Goal: Check status: Check status

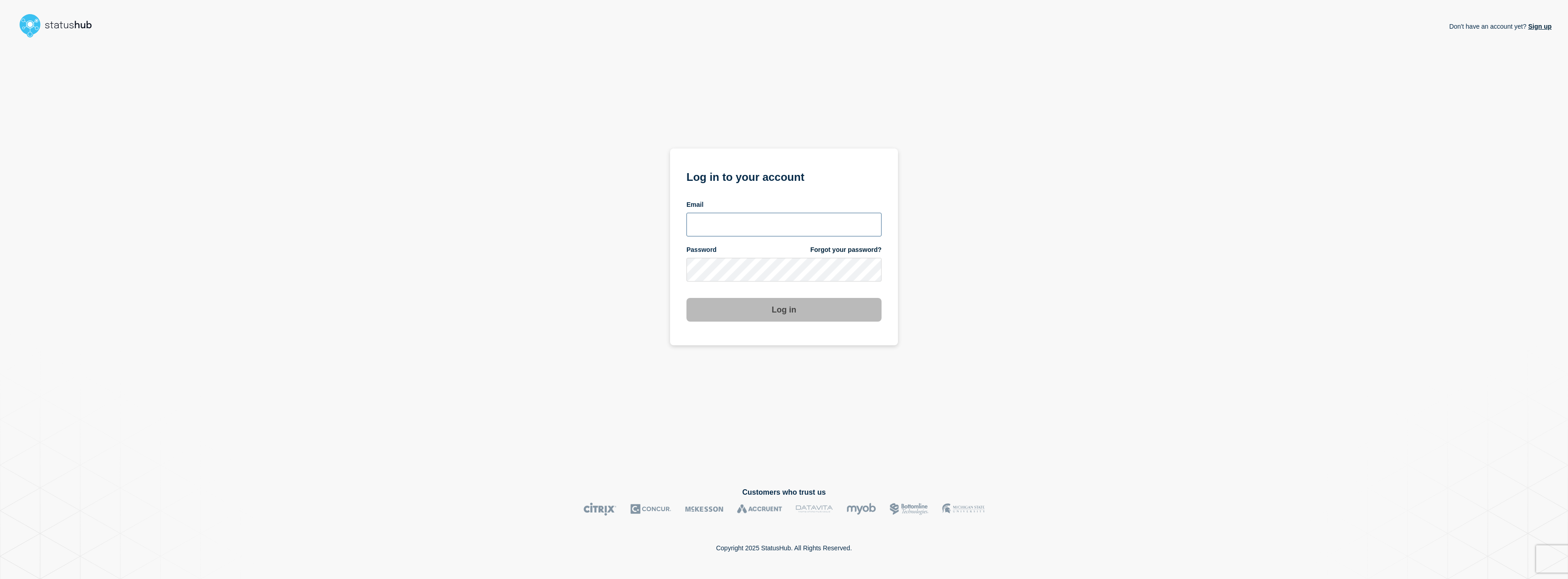
click at [695, 217] on input "email input" at bounding box center [784, 224] width 195 height 24
type input "jafet.figueroa@lcisd.org"
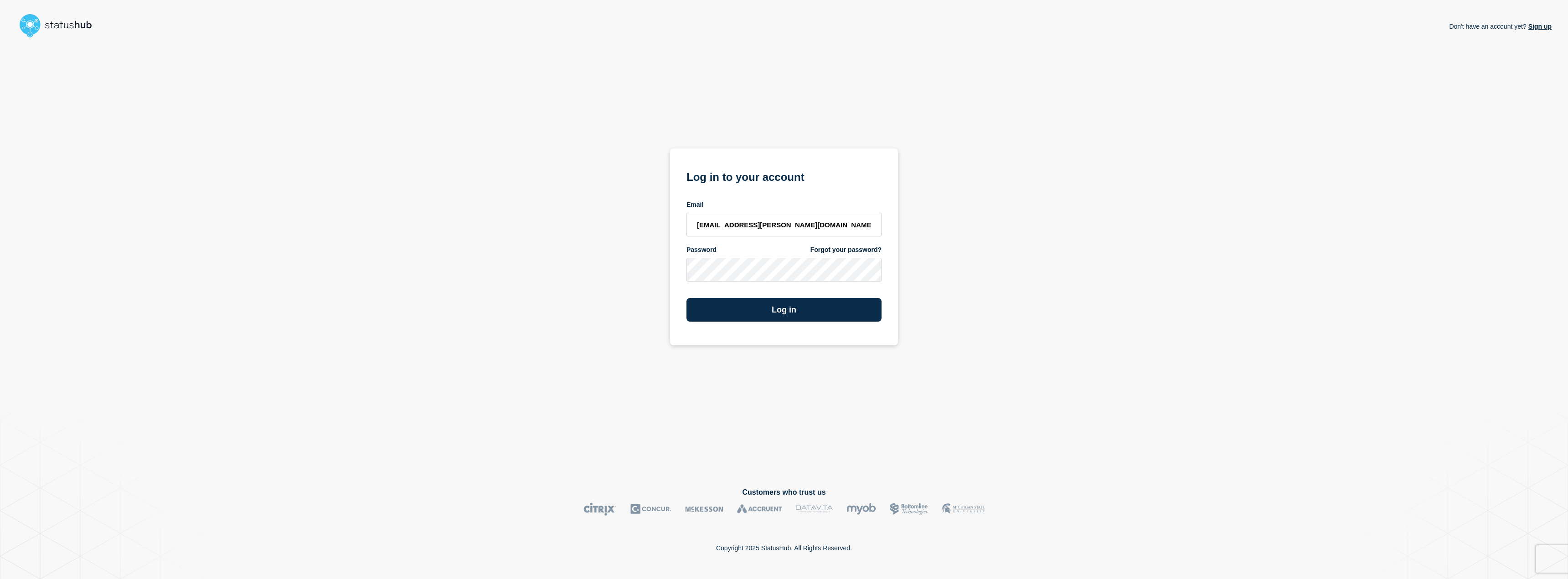
click at [712, 291] on div "Log in" at bounding box center [784, 306] width 195 height 31
click at [714, 306] on button "Log in" at bounding box center [784, 310] width 195 height 24
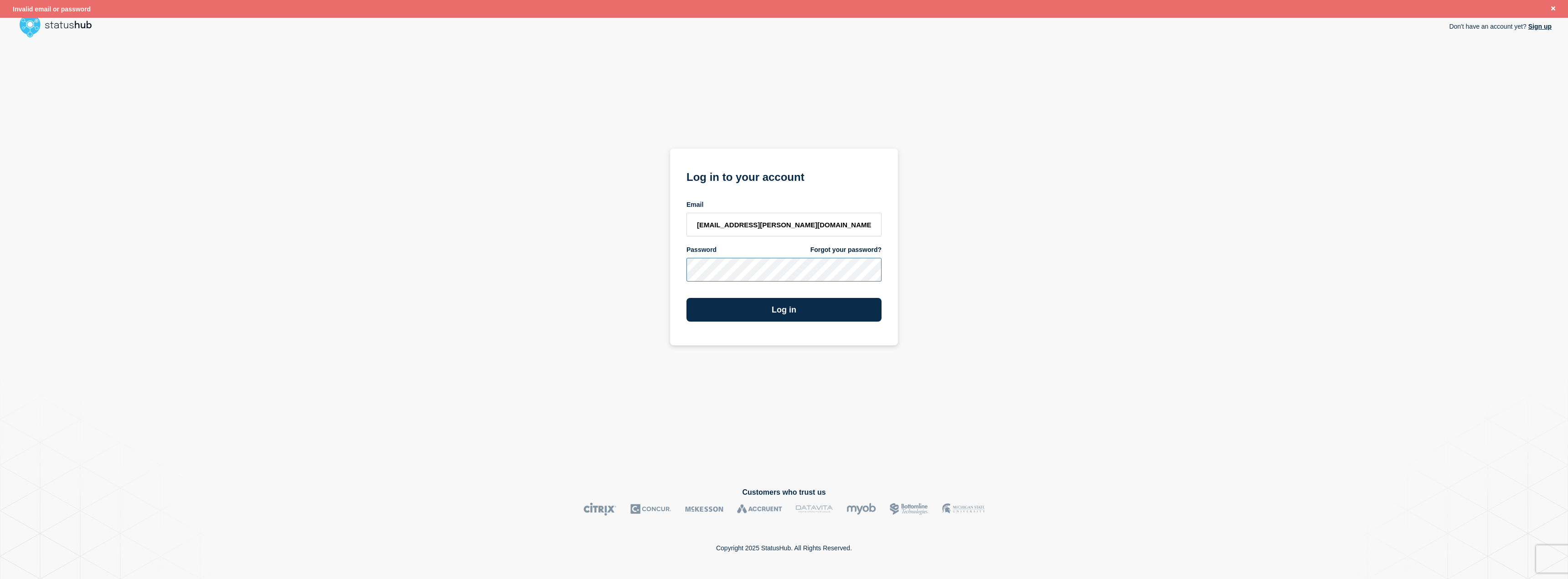
click at [480, 260] on div "Don't have an account yet? Sign up Log in to your account Email jafet.figueroa@…" at bounding box center [784, 257] width 1535 height 431
click at [737, 300] on button "Log in" at bounding box center [784, 310] width 195 height 24
click at [486, 269] on div "Don't have an account yet? Sign up Log in to your account Email jafet.figueroa@…" at bounding box center [784, 257] width 1535 height 431
click at [687, 298] on button "Log in" at bounding box center [784, 310] width 195 height 24
click at [786, 228] on input "jafet.figueroa@lcisd.org" at bounding box center [784, 224] width 195 height 24
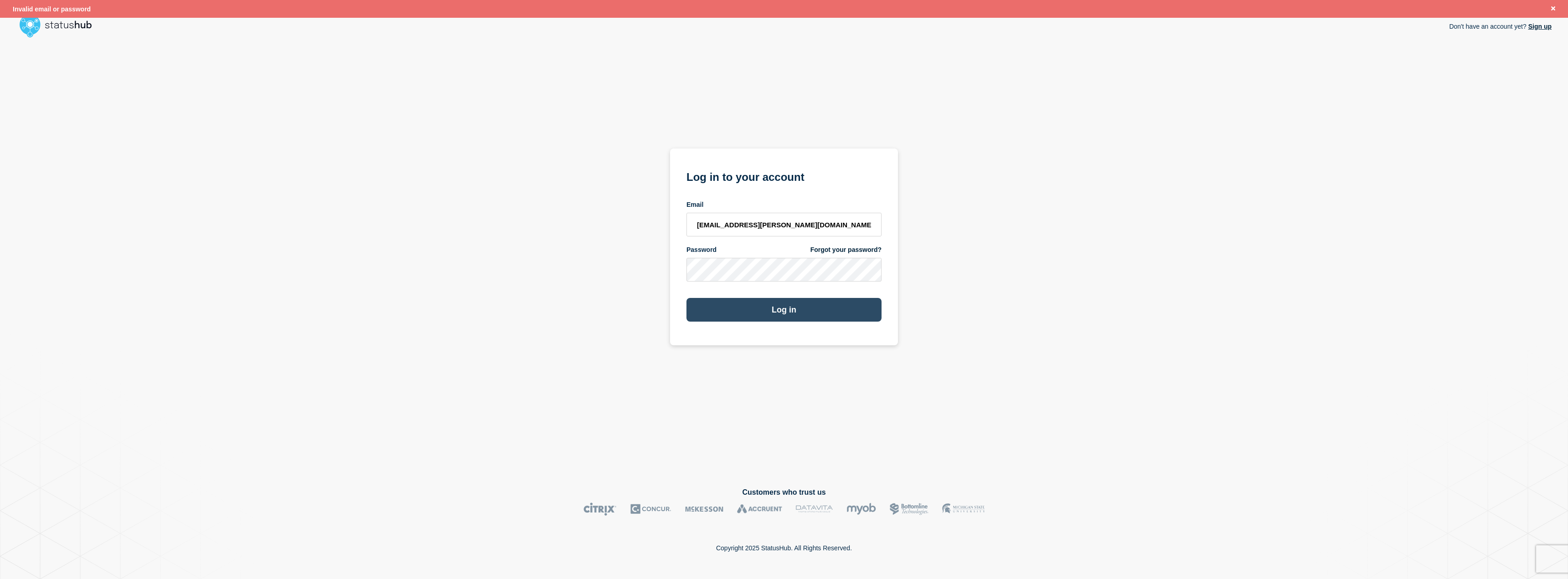
click at [769, 313] on button "Log in" at bounding box center [784, 310] width 195 height 24
click at [446, 187] on div "Don't have an account yet? Sign up Log in to your account Email jafet.figueroa@…" at bounding box center [784, 257] width 1535 height 431
click at [687, 298] on button "Log in" at bounding box center [784, 310] width 195 height 24
click at [797, 231] on input "jafet.figueroa@lcisd.org" at bounding box center [784, 224] width 195 height 24
click at [576, 254] on div "Don't have an account yet? Sign up Log in to your account Email jafet.figueroa@…" at bounding box center [784, 257] width 1535 height 431
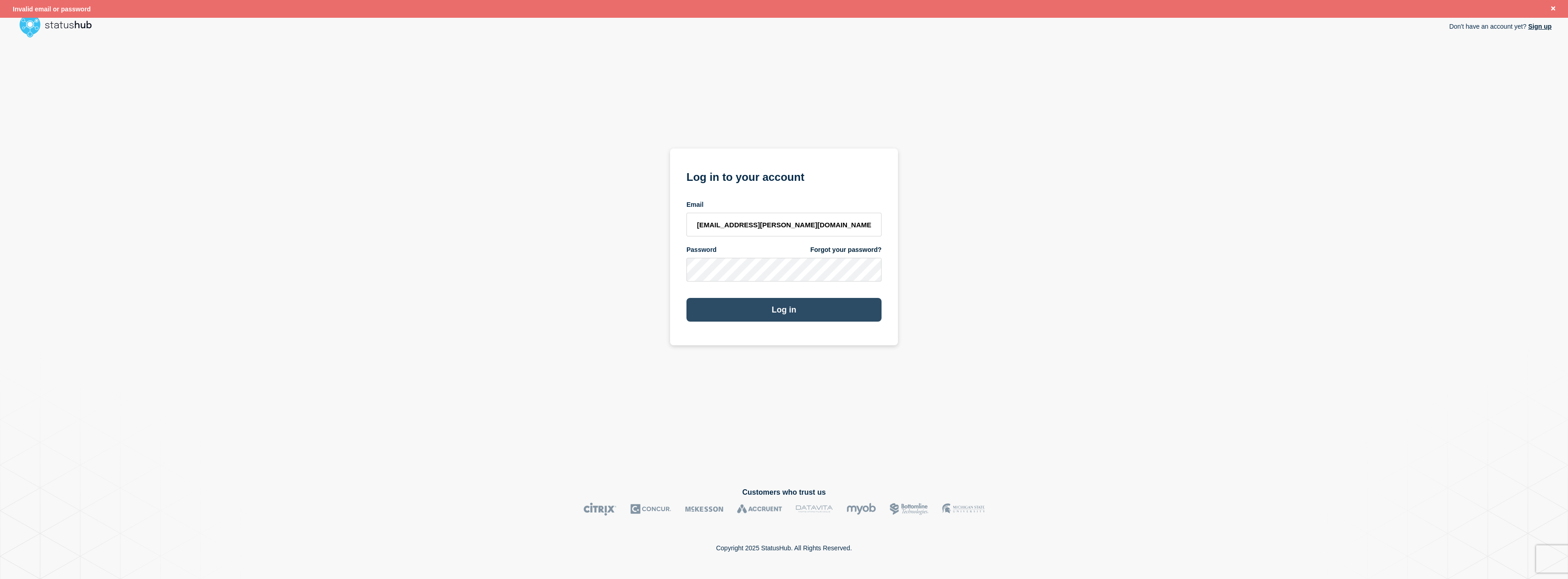
click at [726, 308] on button "Log in" at bounding box center [784, 310] width 195 height 24
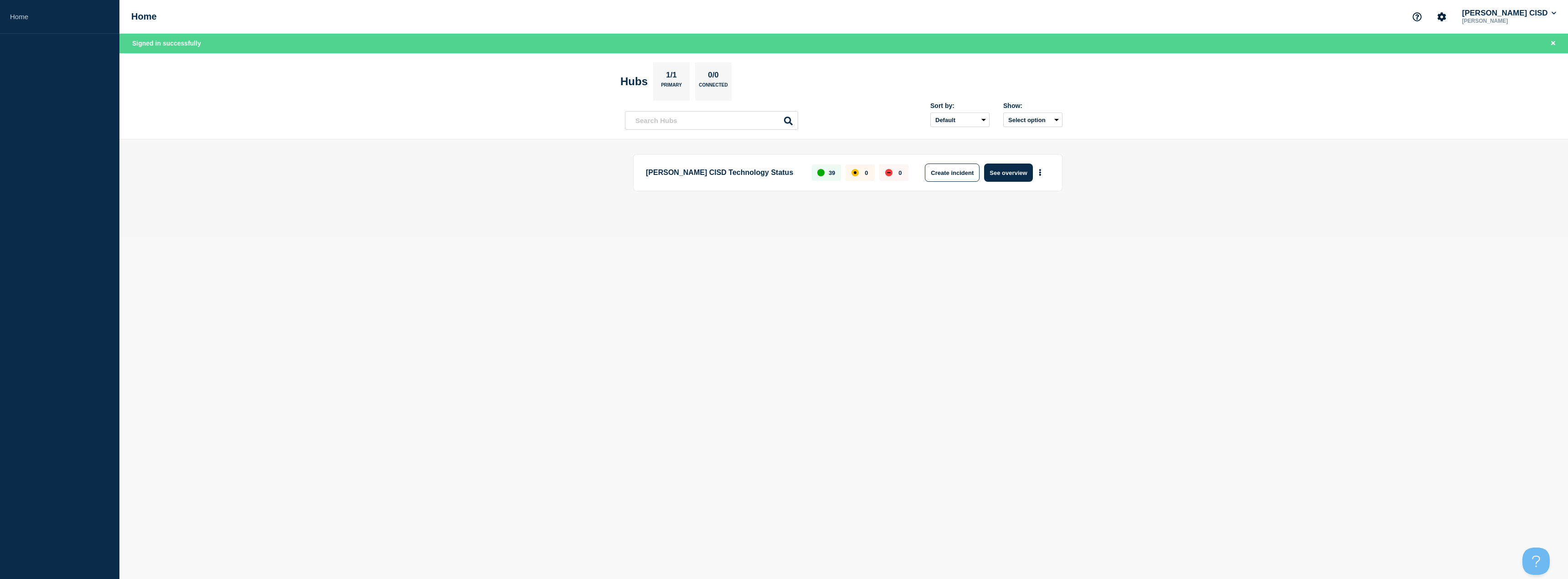
click at [747, 173] on p "[PERSON_NAME] CISD Technology Status" at bounding box center [723, 173] width 155 height 18
click at [1004, 177] on button "See overview" at bounding box center [1008, 173] width 48 height 18
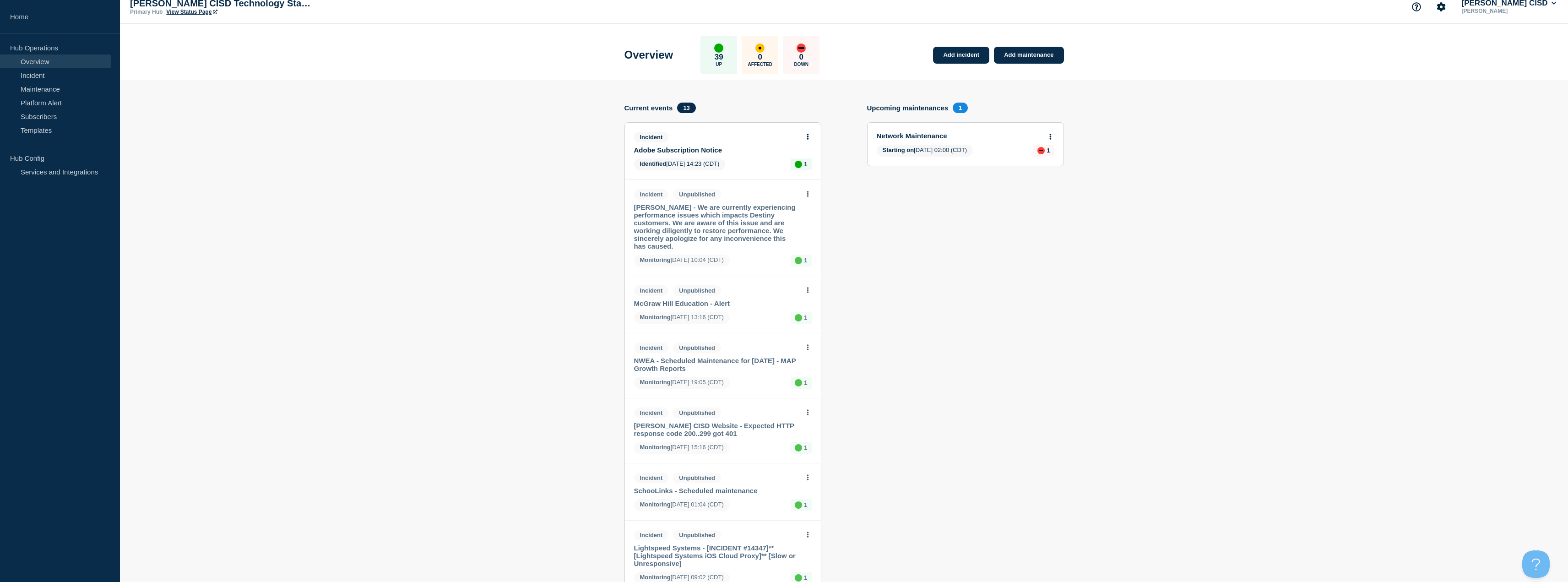
scroll to position [8, 0]
